Goal: Task Accomplishment & Management: Use online tool/utility

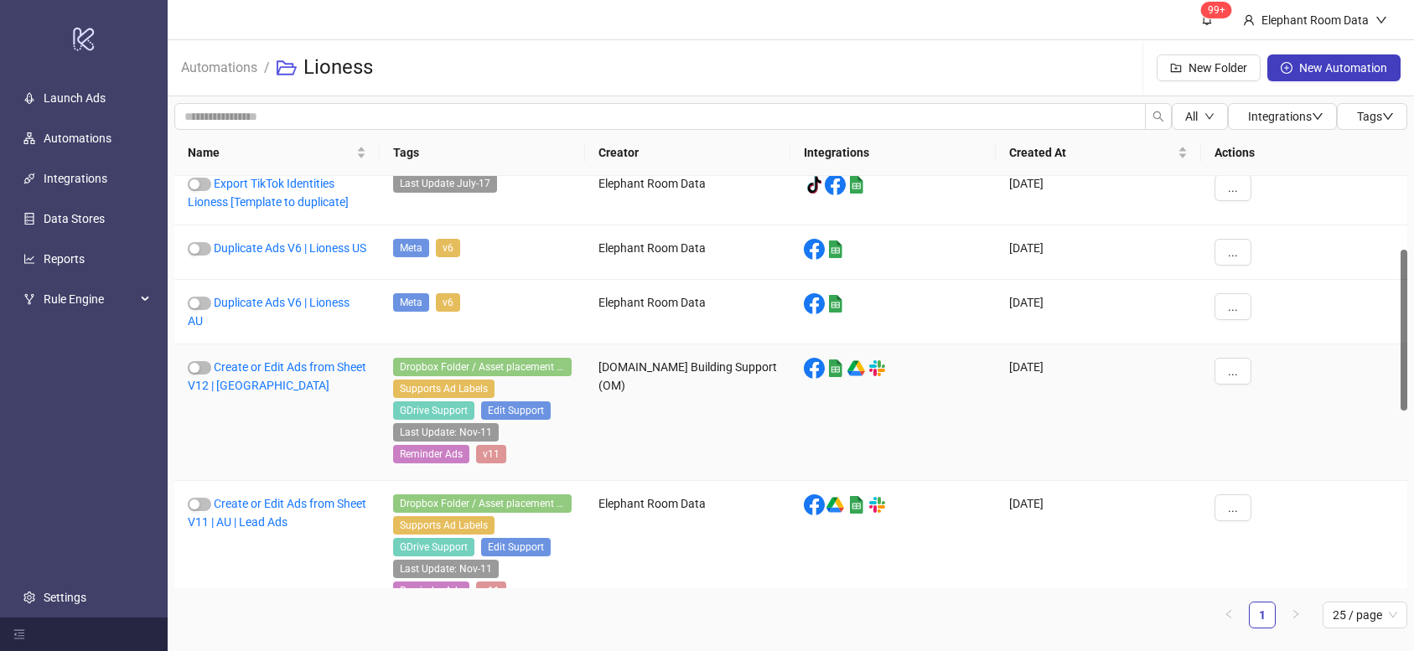
scroll to position [174, 0]
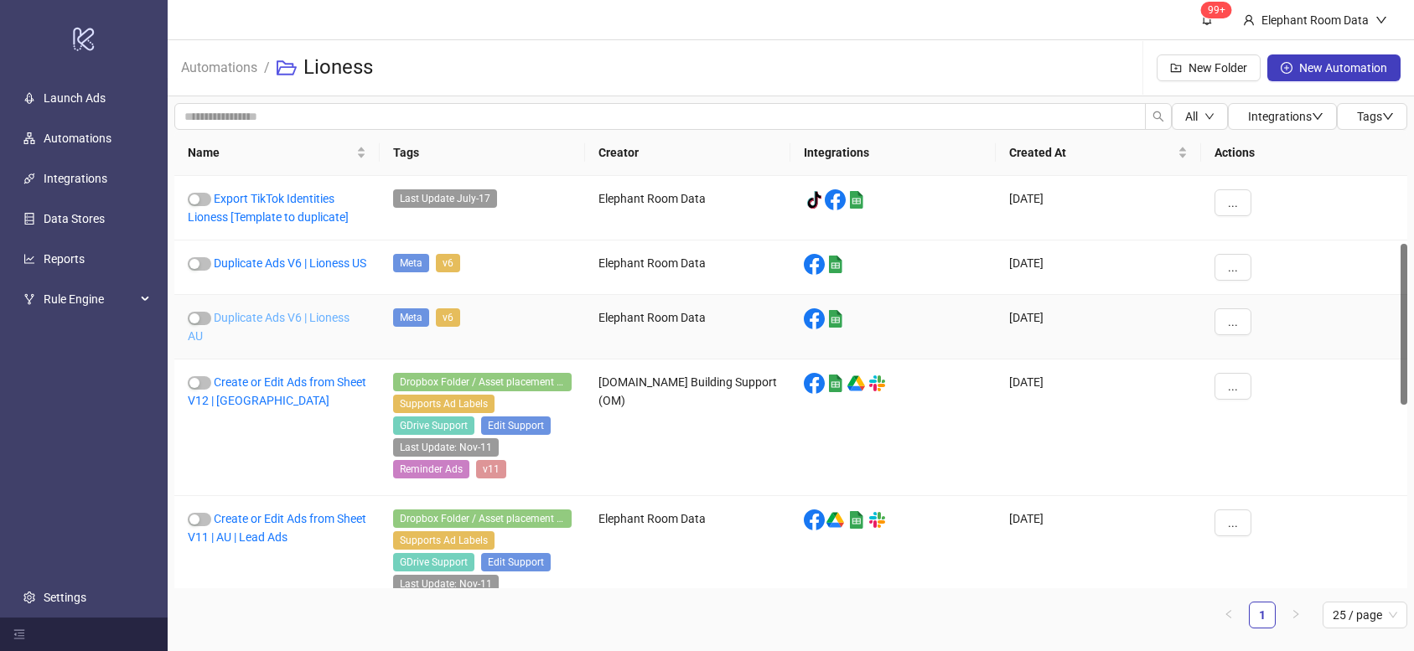
click at [303, 329] on link "Duplicate Ads V6 | Lioness AU" at bounding box center [269, 327] width 162 height 32
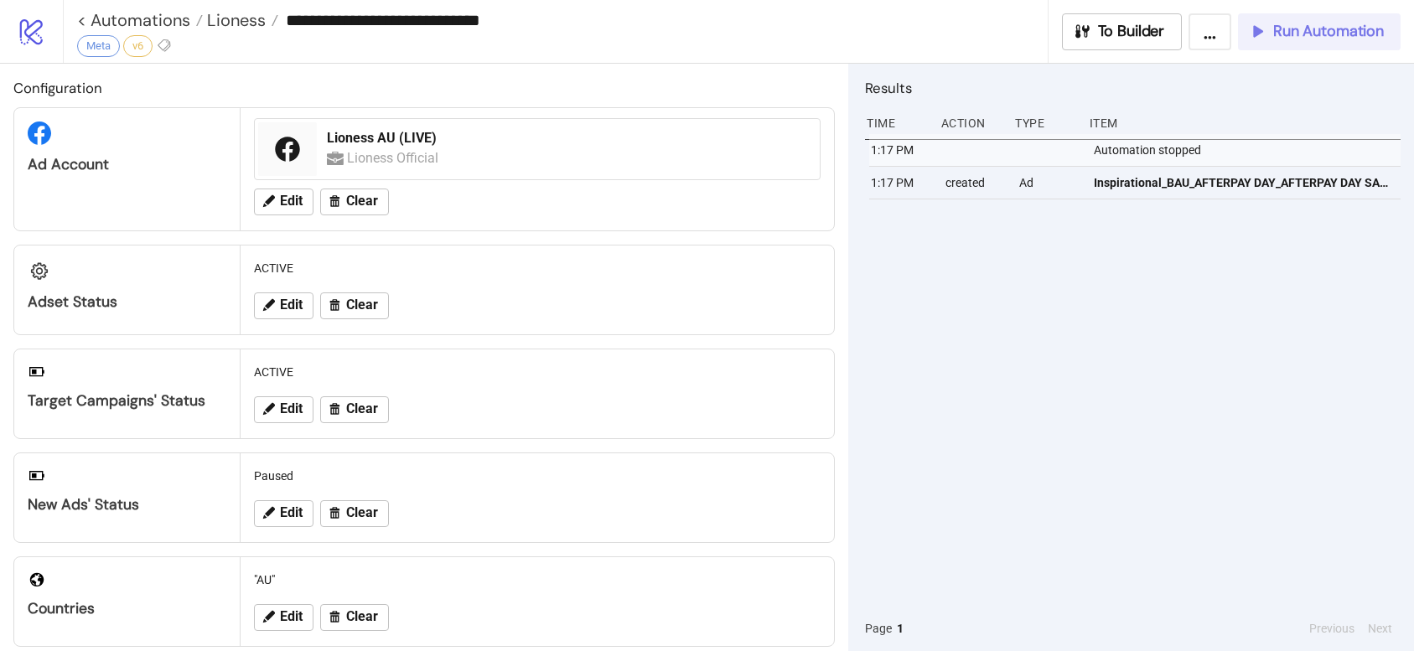
click at [1300, 49] on button "Run Automation" at bounding box center [1319, 31] width 163 height 37
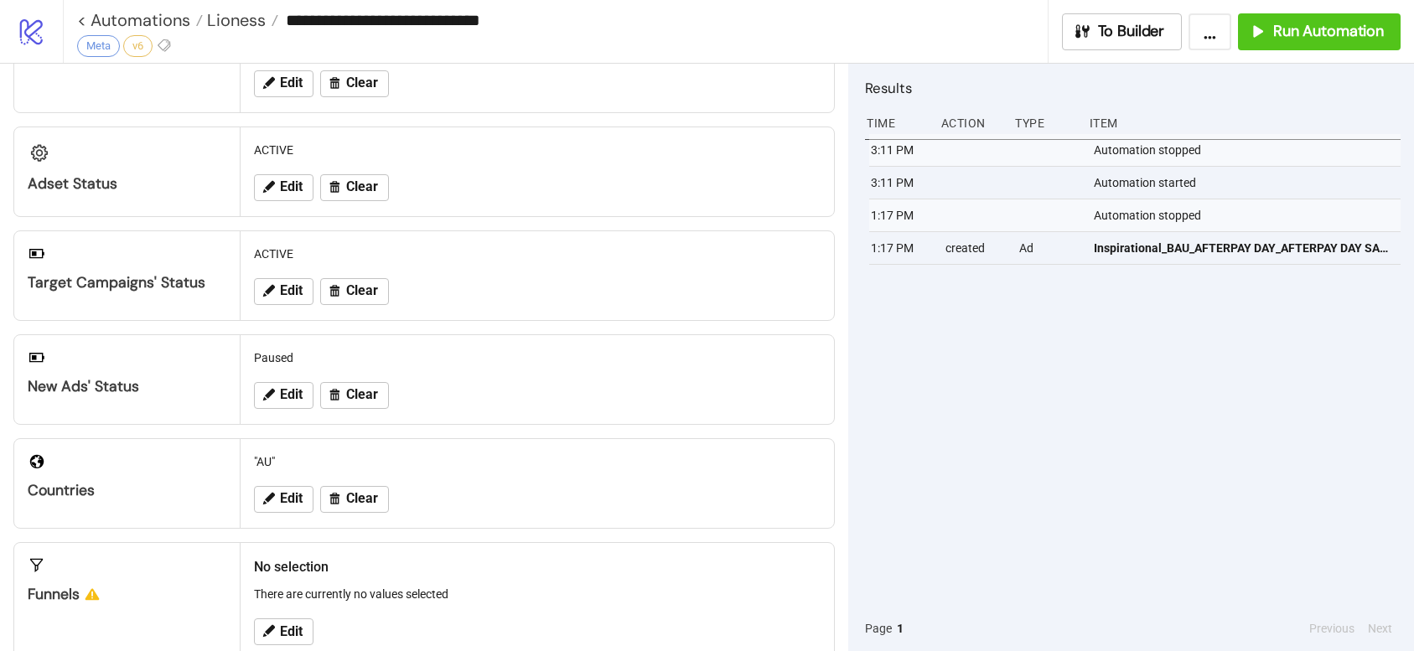
scroll to position [6, 0]
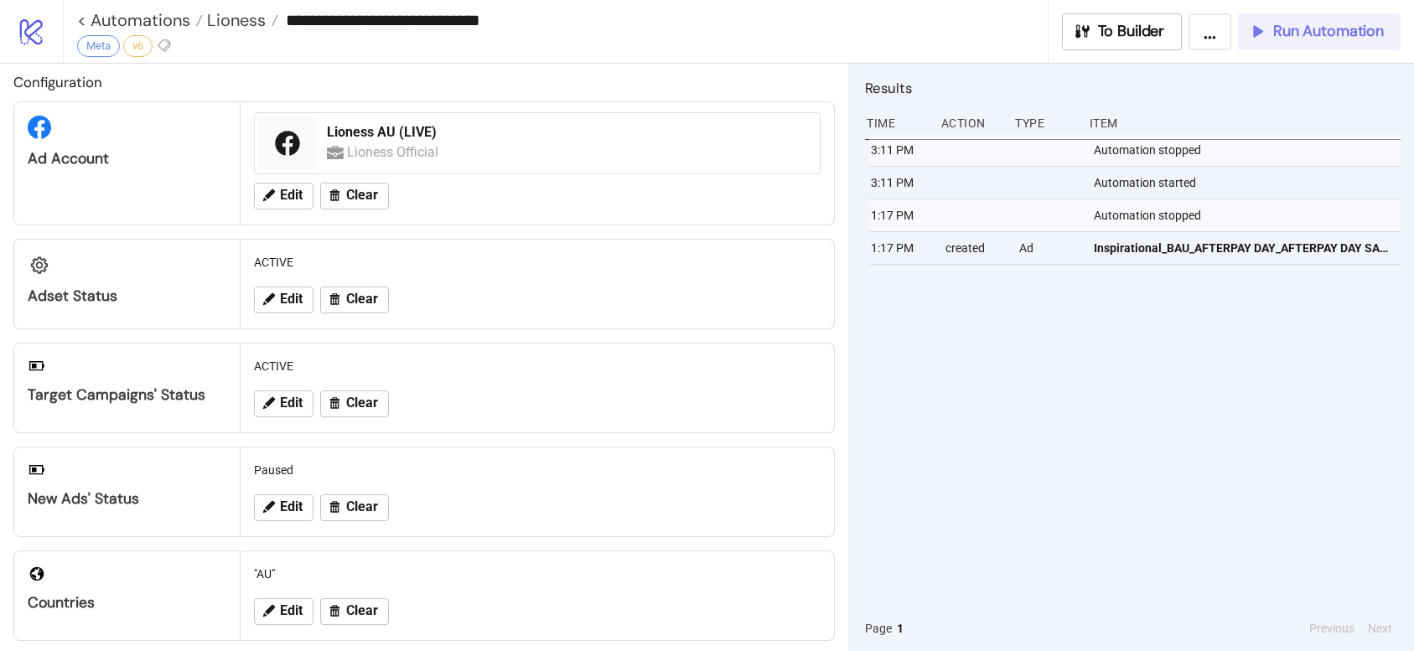
click at [1258, 36] on icon "button" at bounding box center [1257, 31] width 18 height 18
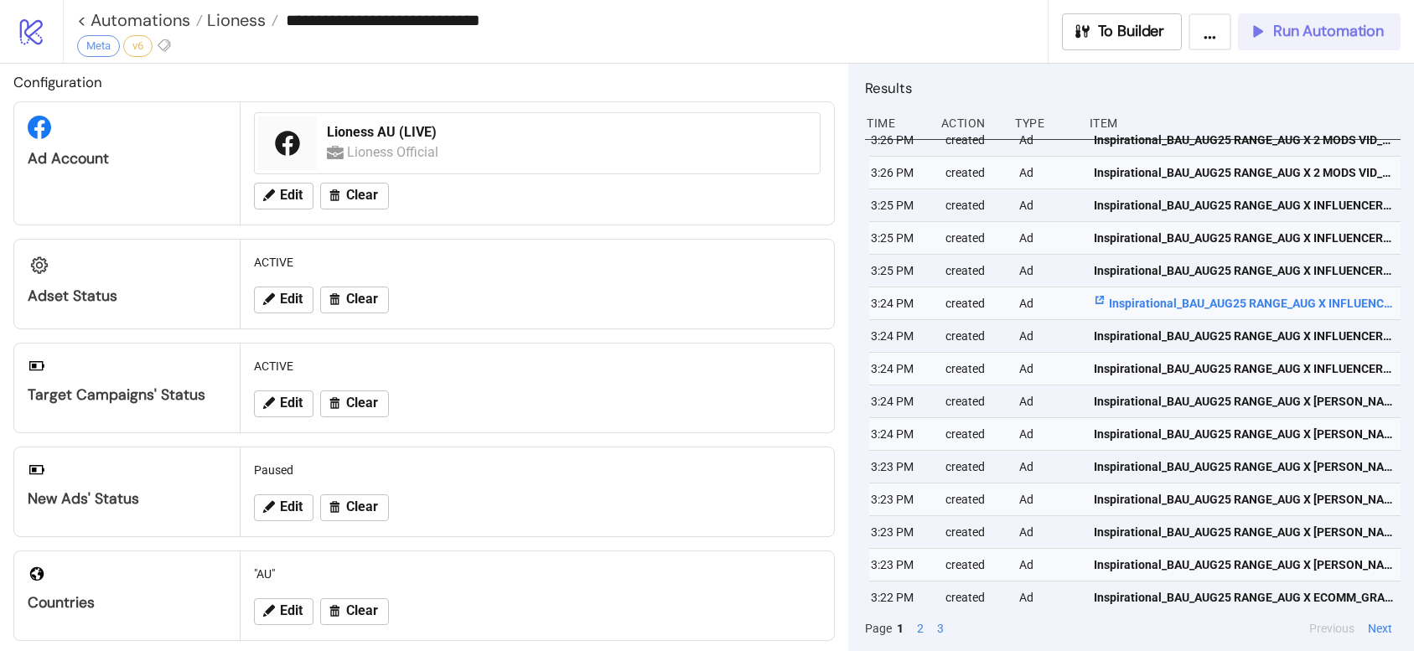
scroll to position [194, 0]
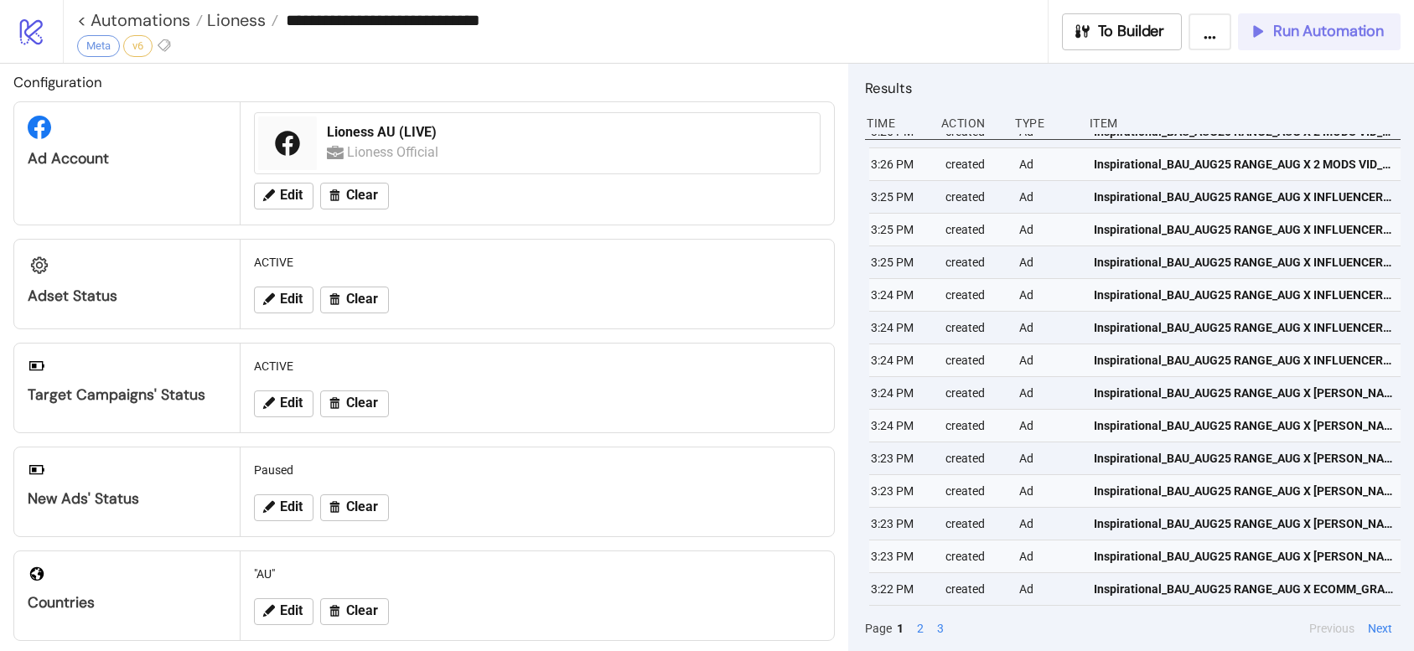
click at [915, 627] on button "2" at bounding box center [920, 629] width 17 height 18
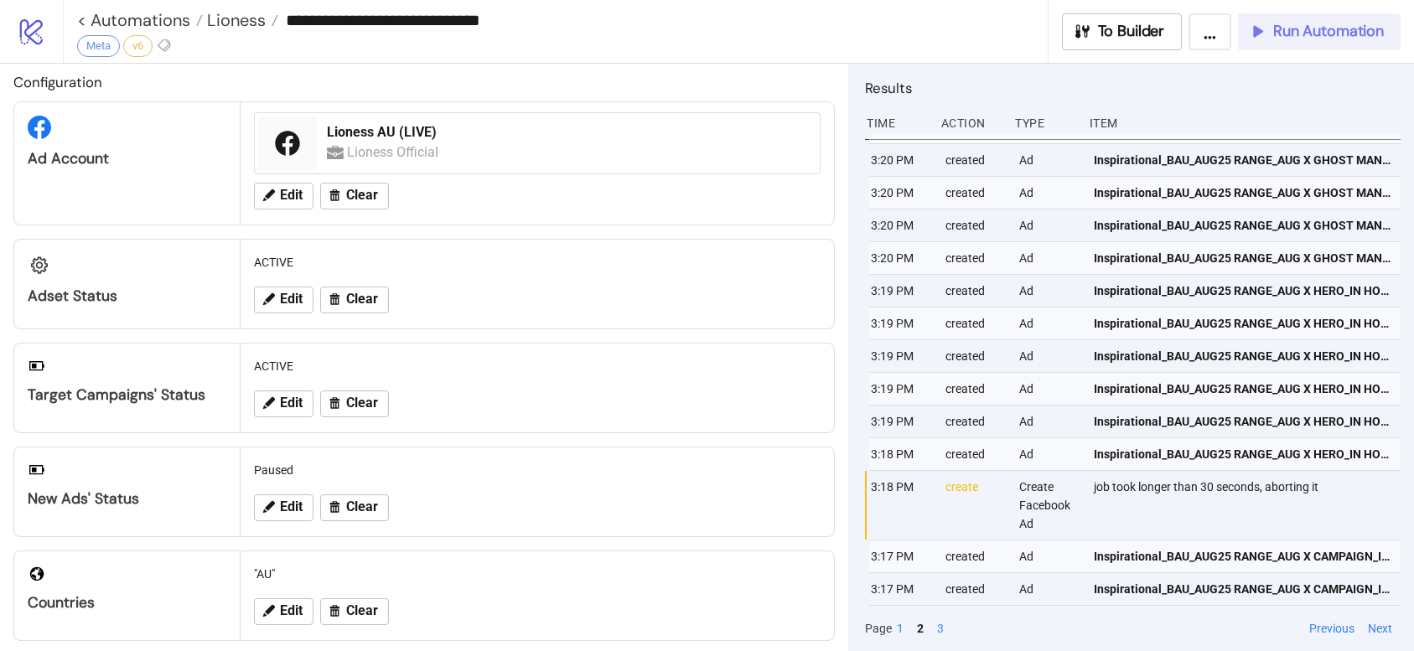
scroll to position [231, 0]
click at [948, 627] on button "3" at bounding box center [940, 629] width 17 height 18
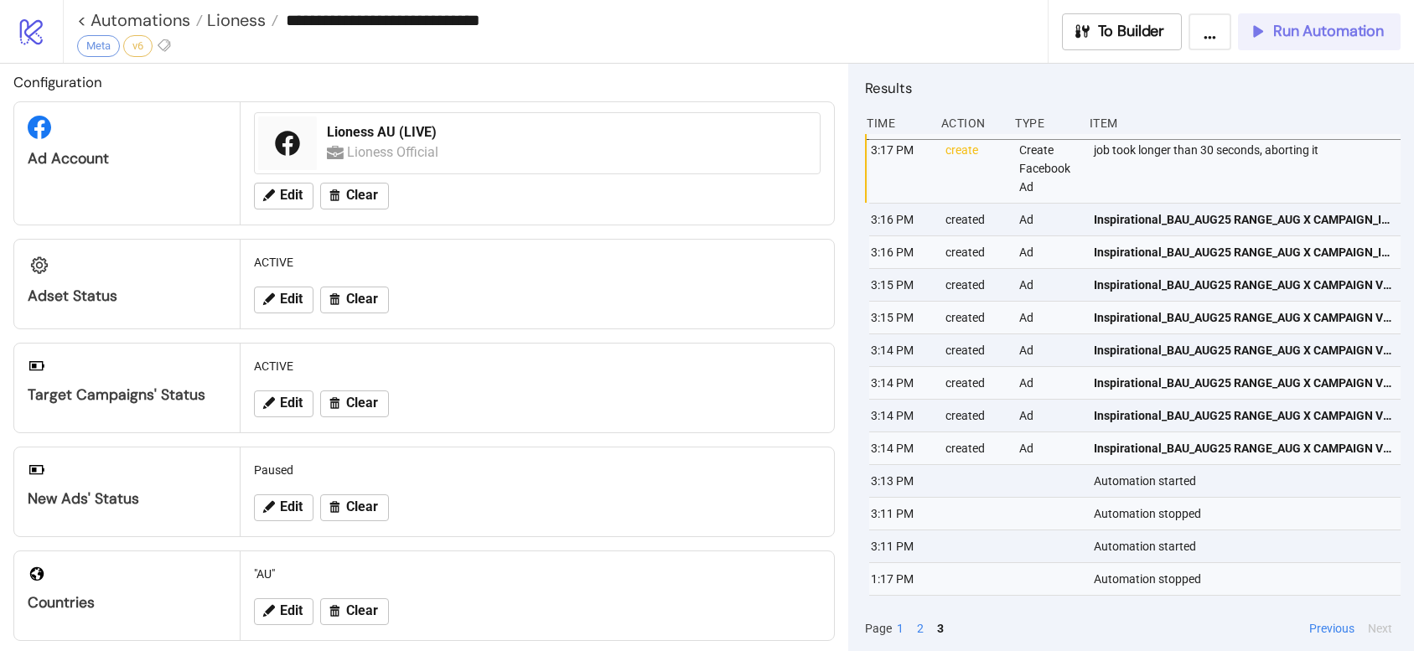
scroll to position [0, 4]
click at [1347, 215] on span "Inspirational_BAU_AUG25 RANGE_AUG X CAMPAIGN_IN HOUSE_Video_20250819_AU" at bounding box center [1239, 219] width 299 height 18
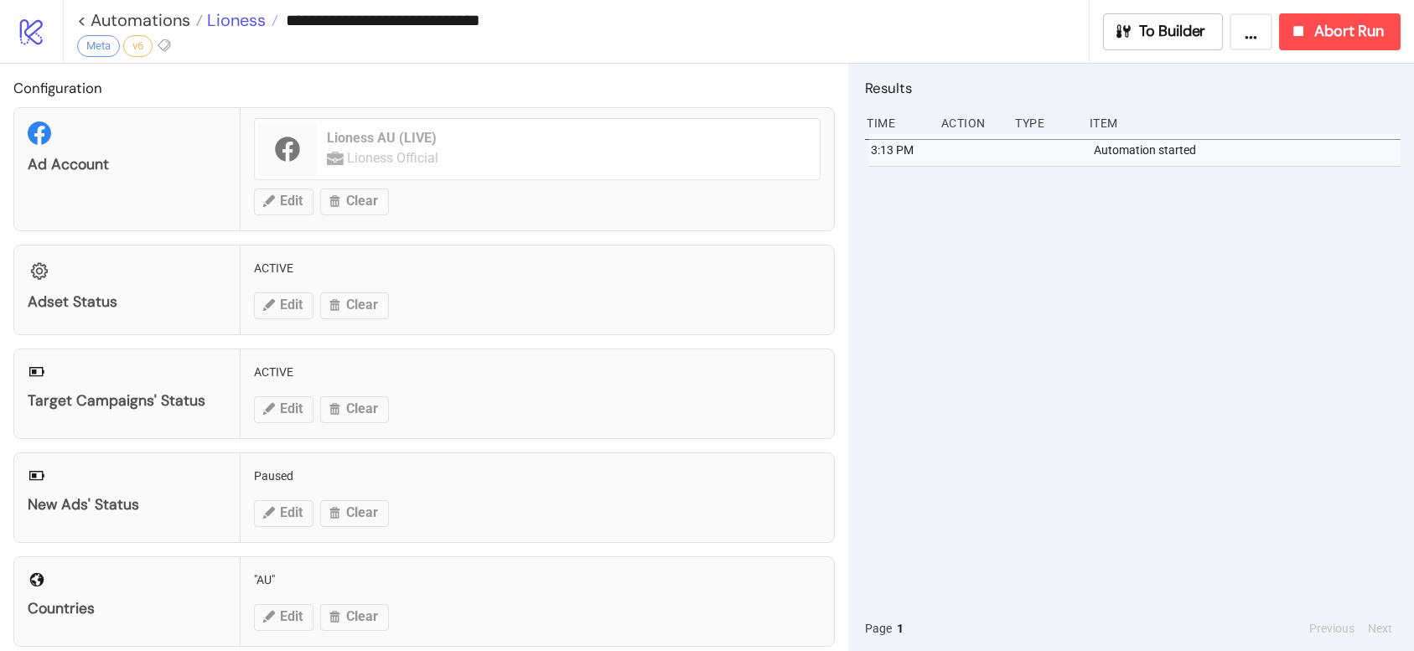
click at [232, 23] on span "Lioness" at bounding box center [234, 20] width 63 height 22
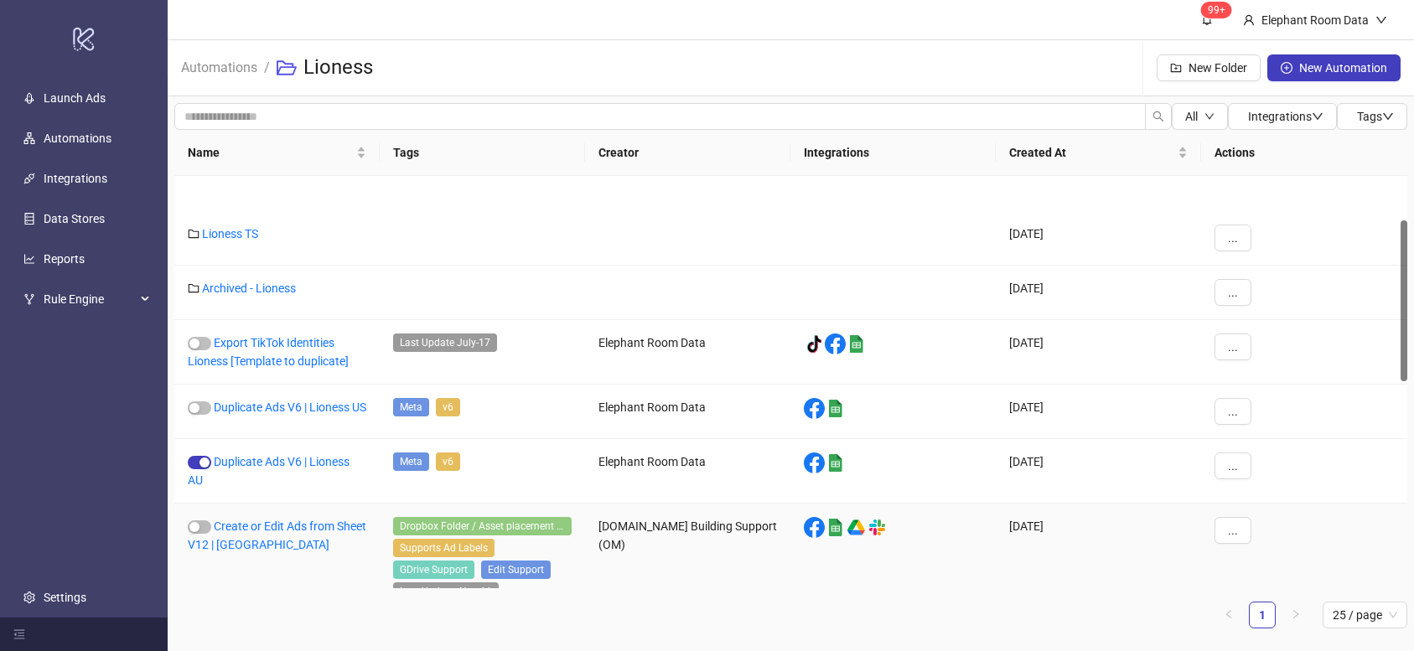
scroll to position [114, 0]
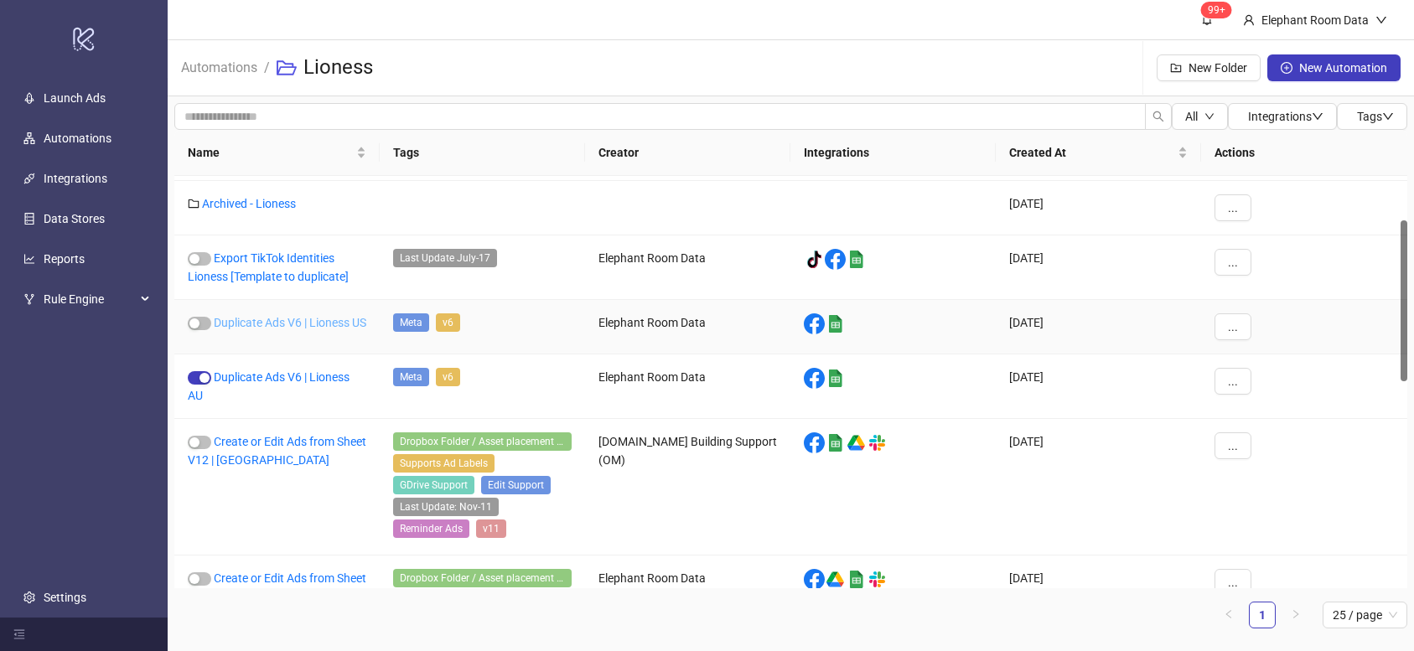
click at [310, 328] on link "Duplicate Ads V6 | Lioness US" at bounding box center [290, 322] width 153 height 13
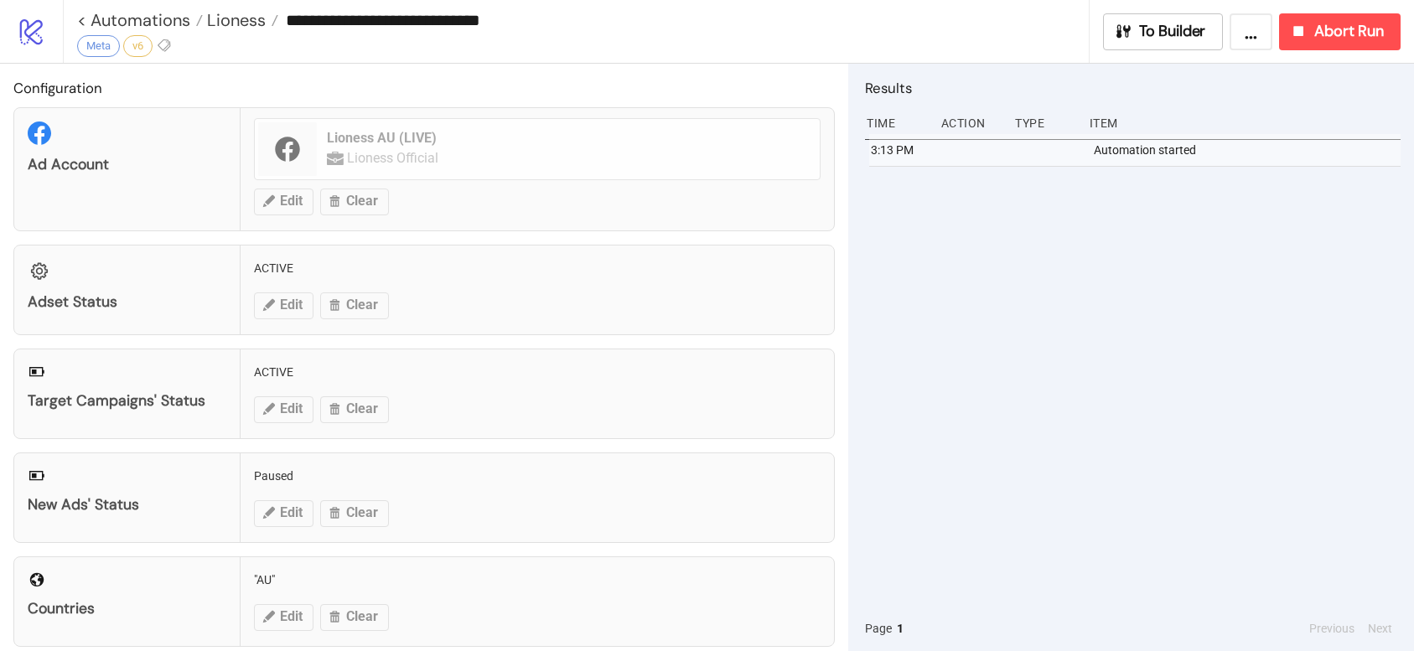
type input "**********"
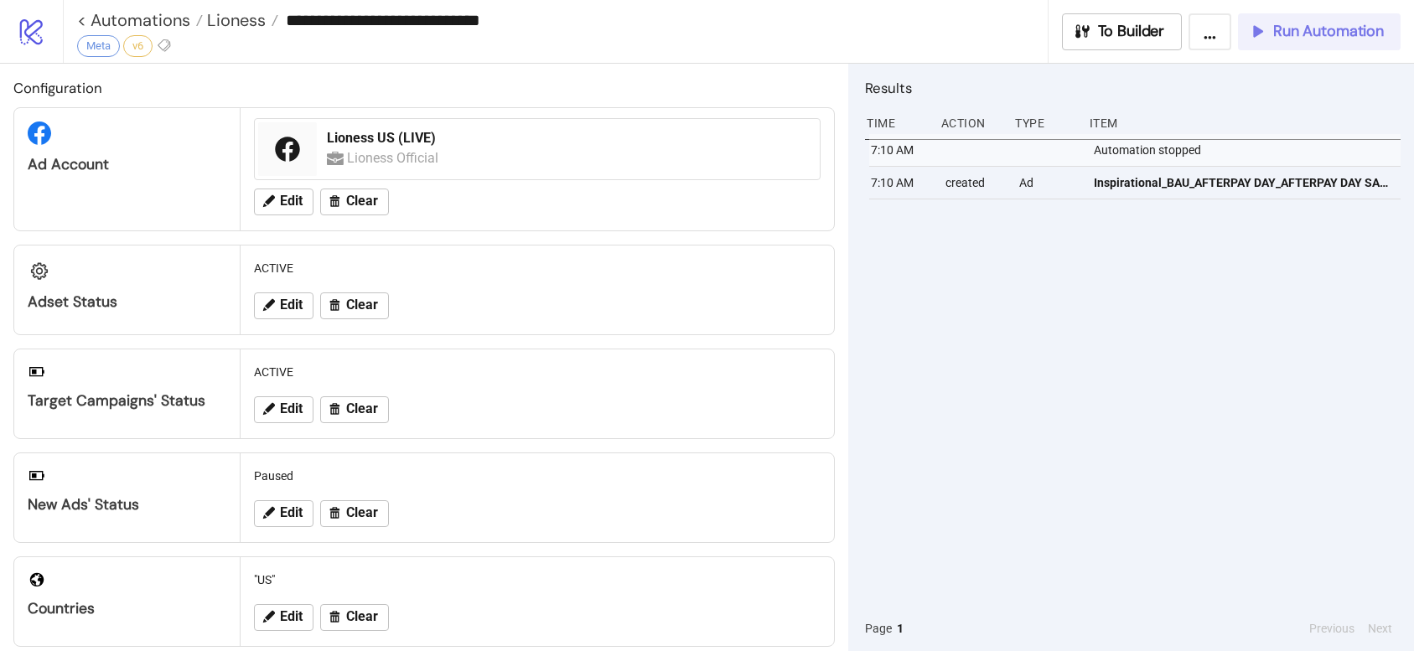
click at [1273, 37] on div "Run Automation" at bounding box center [1316, 31] width 136 height 19
